Goal: Transaction & Acquisition: Purchase product/service

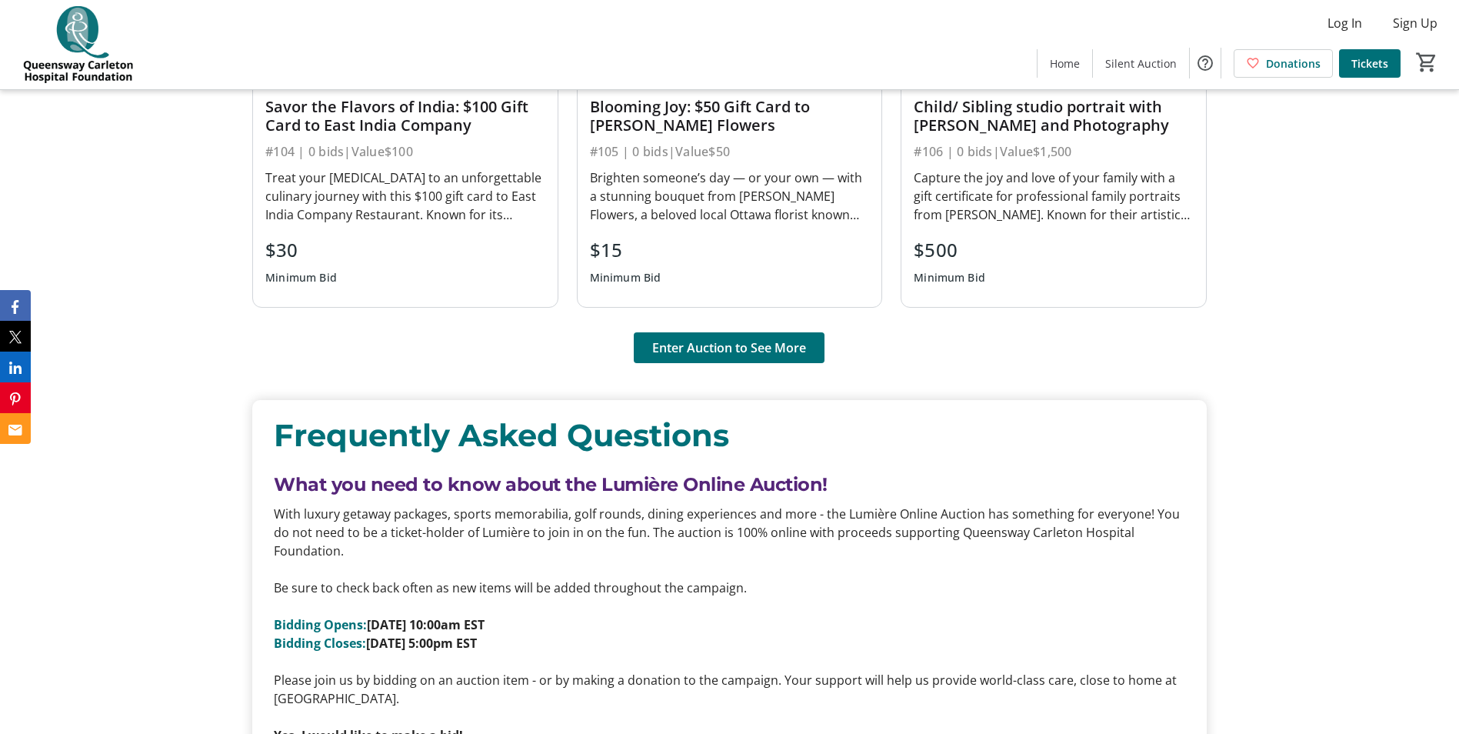
scroll to position [1384, 0]
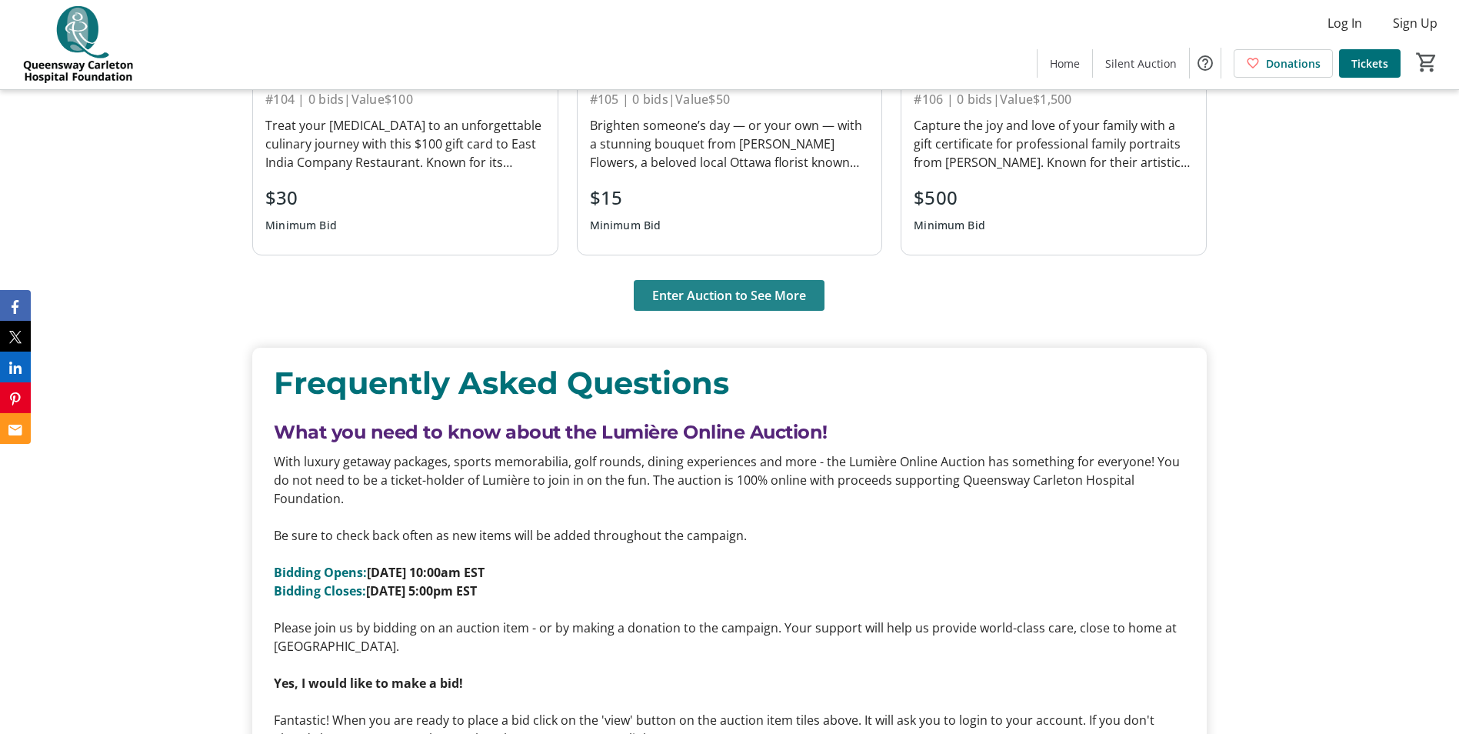
click at [697, 305] on span at bounding box center [729, 295] width 191 height 37
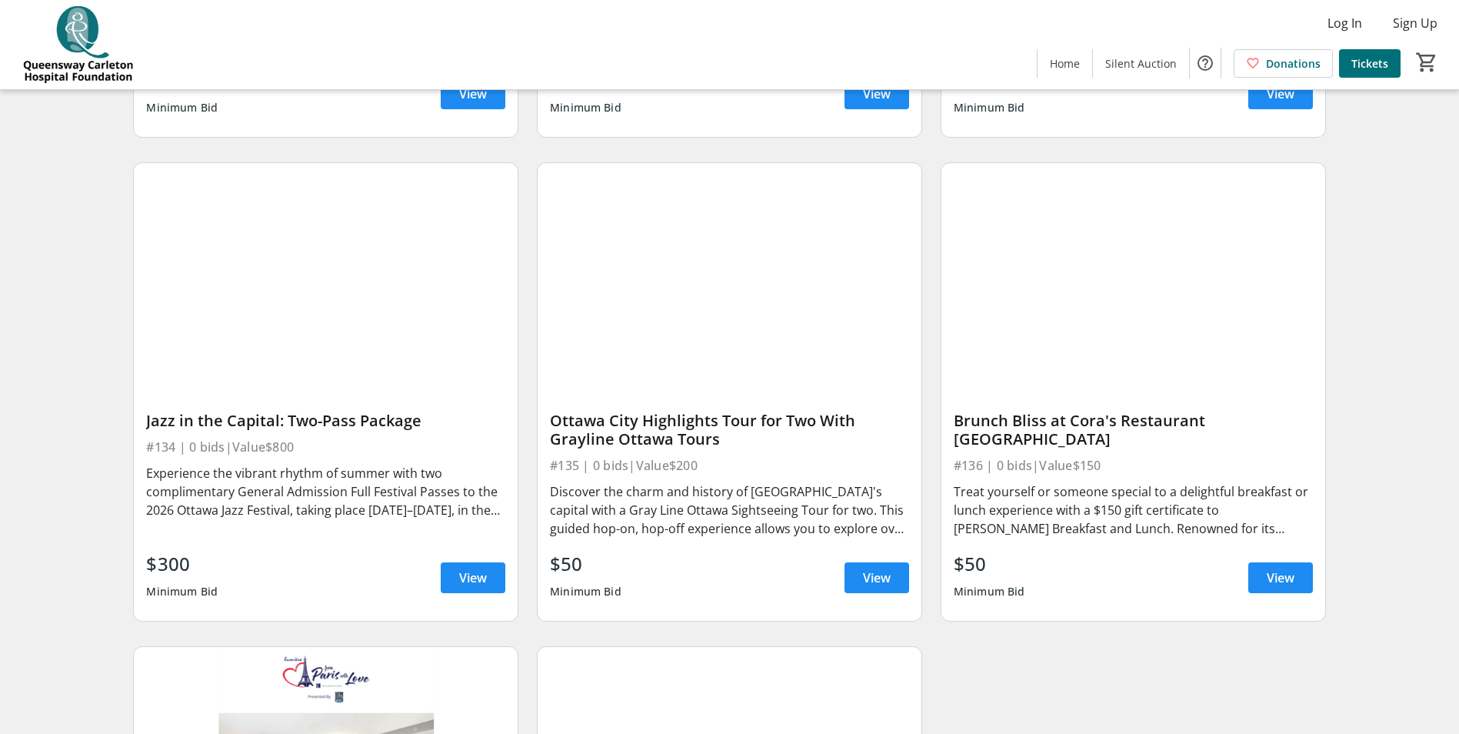
scroll to position [5767, 0]
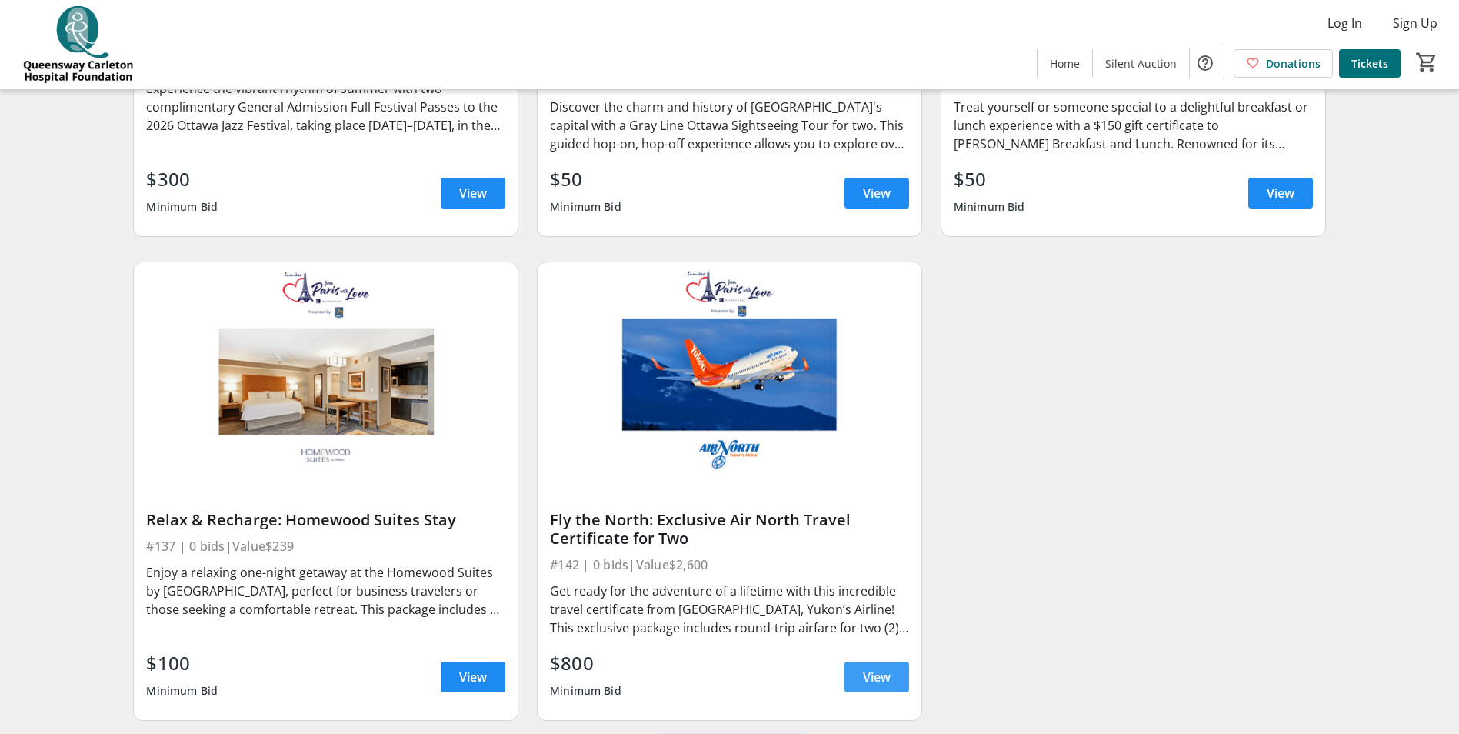
click at [883, 686] on span "View" at bounding box center [877, 676] width 28 height 18
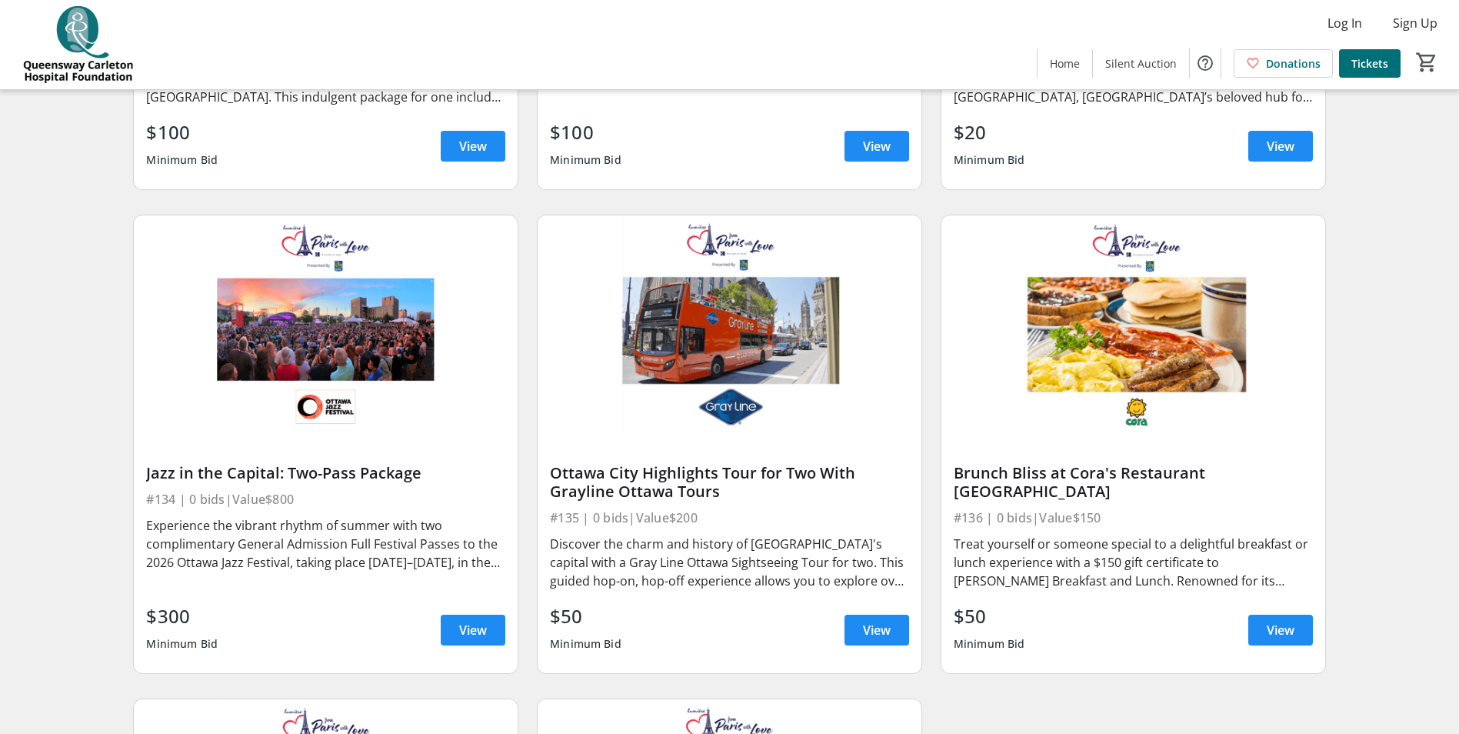
scroll to position [5382, 0]
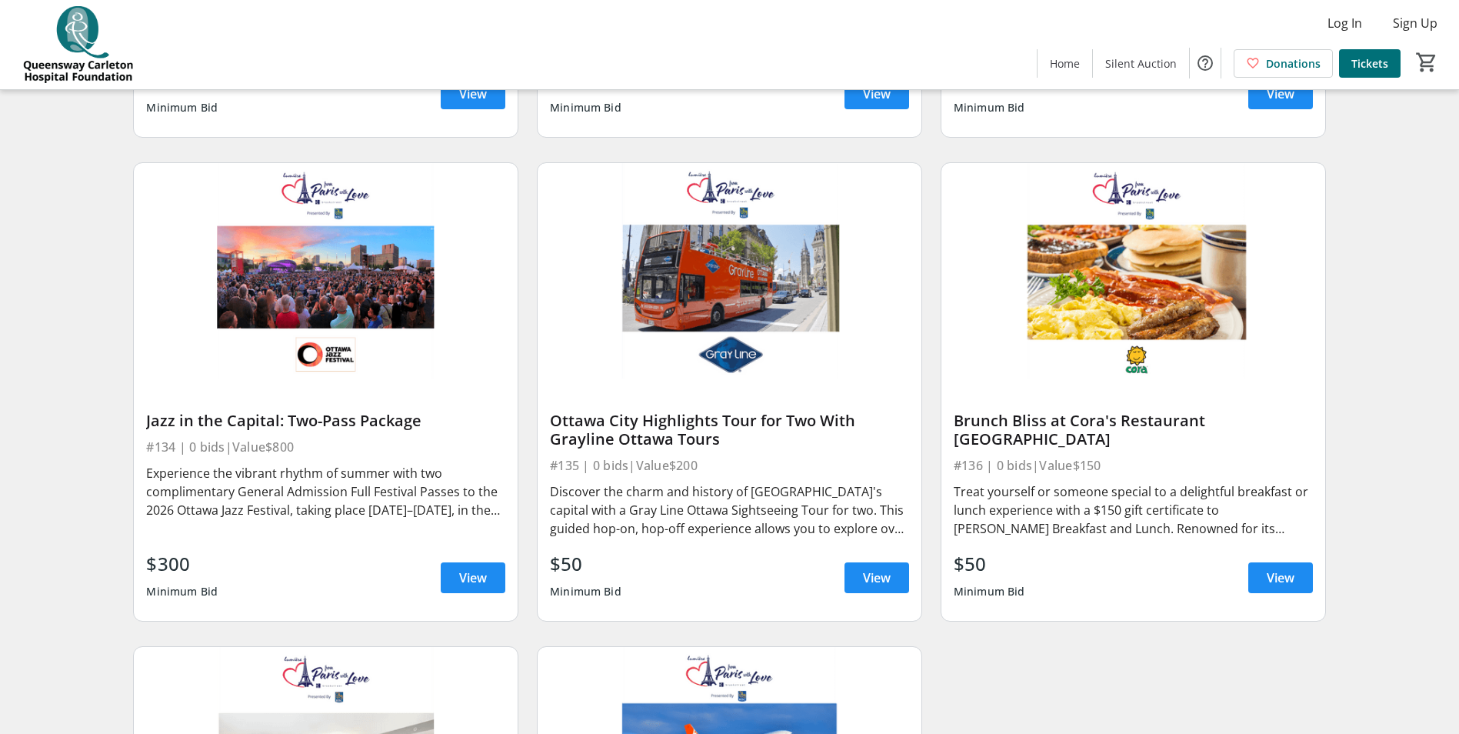
click at [136, 414] on div "Jazz in the Capital: Two-Pass Package #134 | 0 bids | Value $800 Experience the…" at bounding box center [326, 498] width 384 height 241
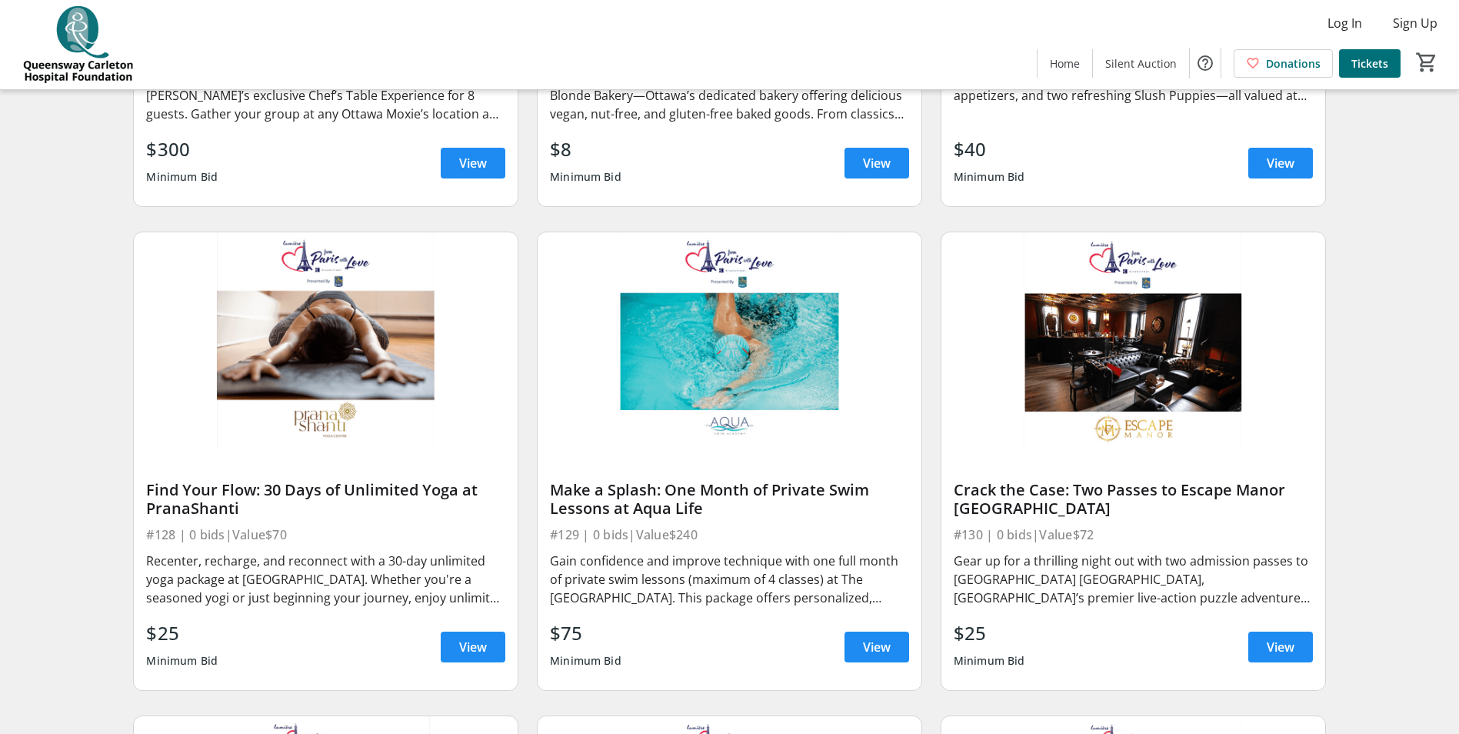
scroll to position [4075, 0]
